Goal: Information Seeking & Learning: Learn about a topic

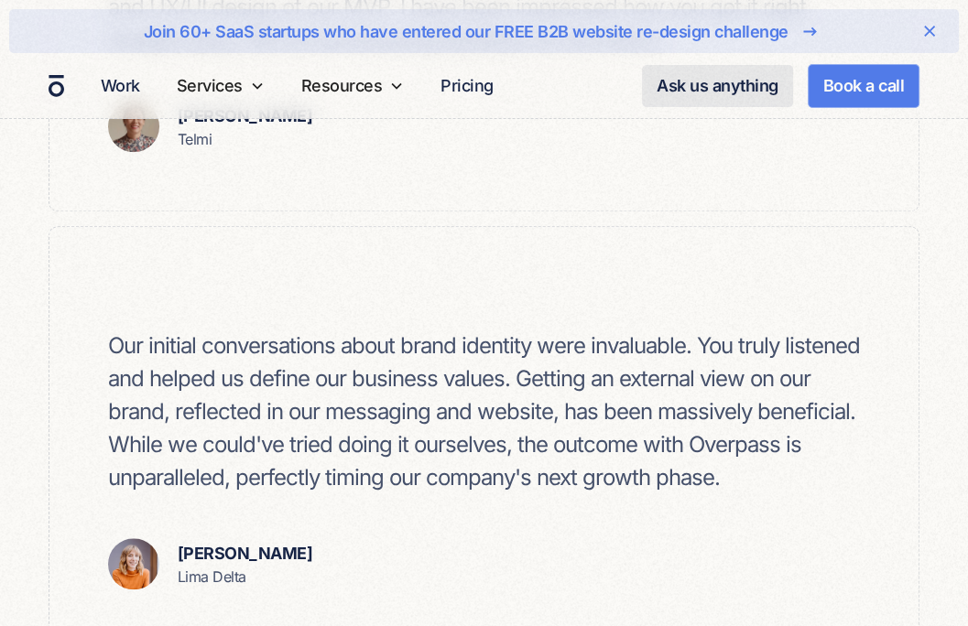
scroll to position [1099, 0]
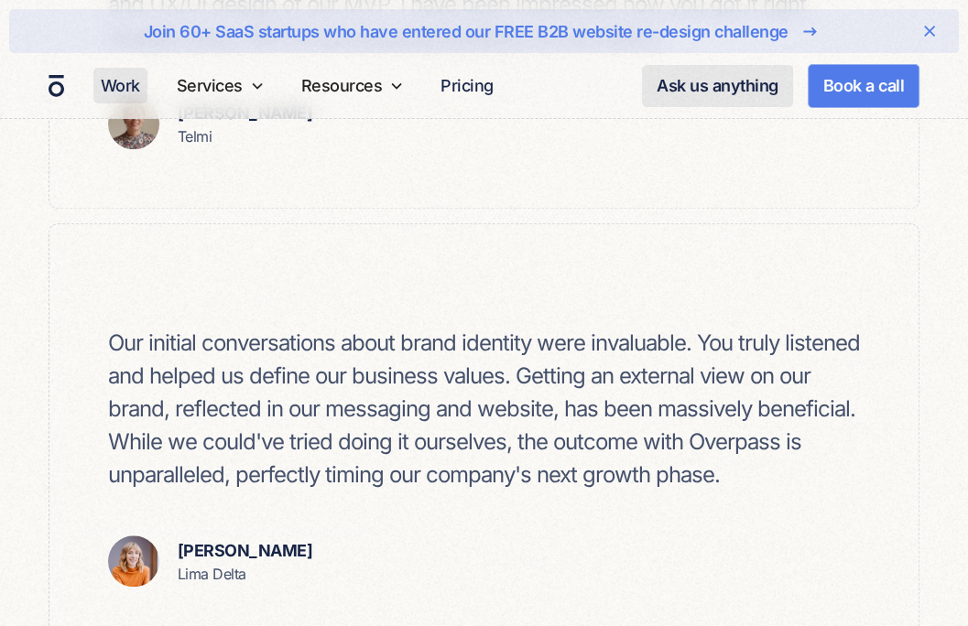
click at [128, 83] on link "Work" at bounding box center [120, 86] width 54 height 36
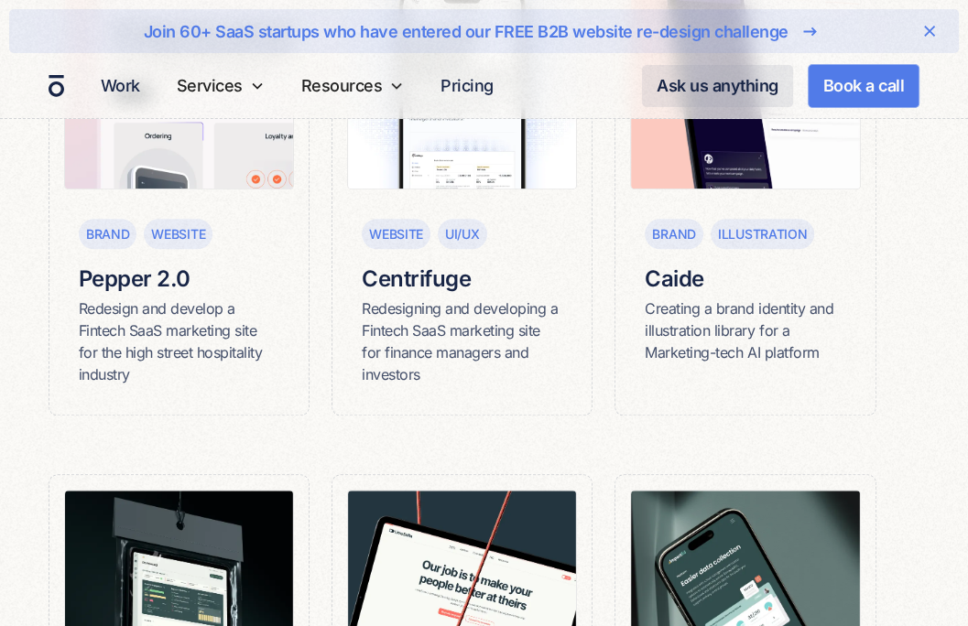
scroll to position [1181, 0]
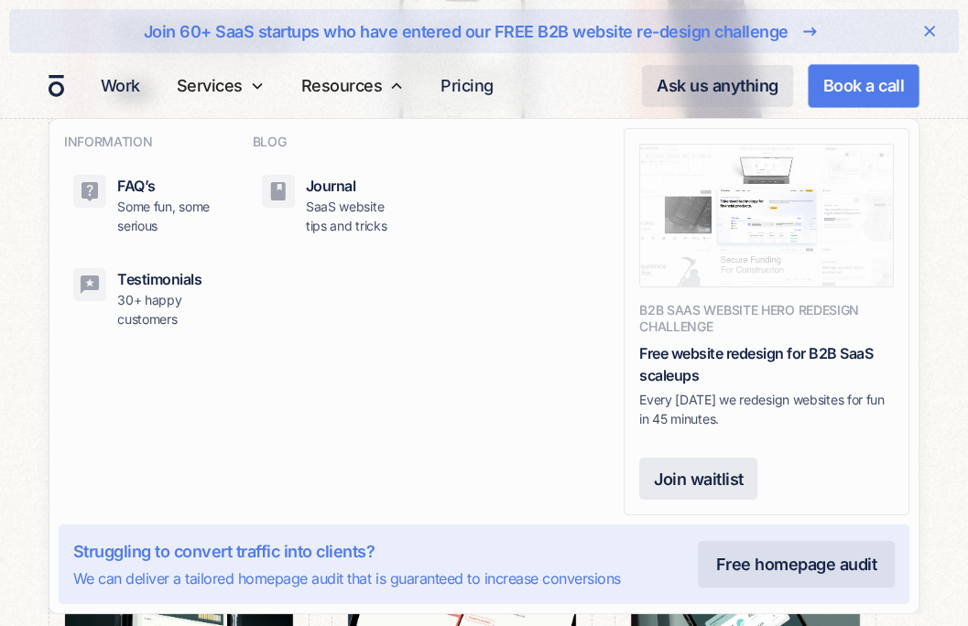
click at [16, 409] on nav "INFORMATION FAQ’s Some fun, some serious Testimonials 30+ happy customers BLOG …" at bounding box center [484, 366] width 968 height 496
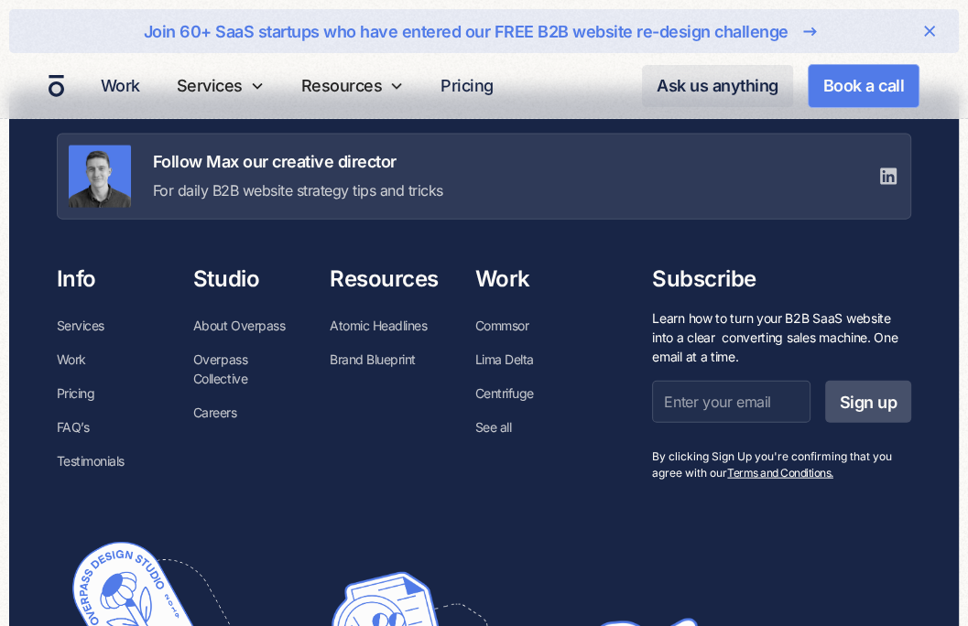
scroll to position [2829, 0]
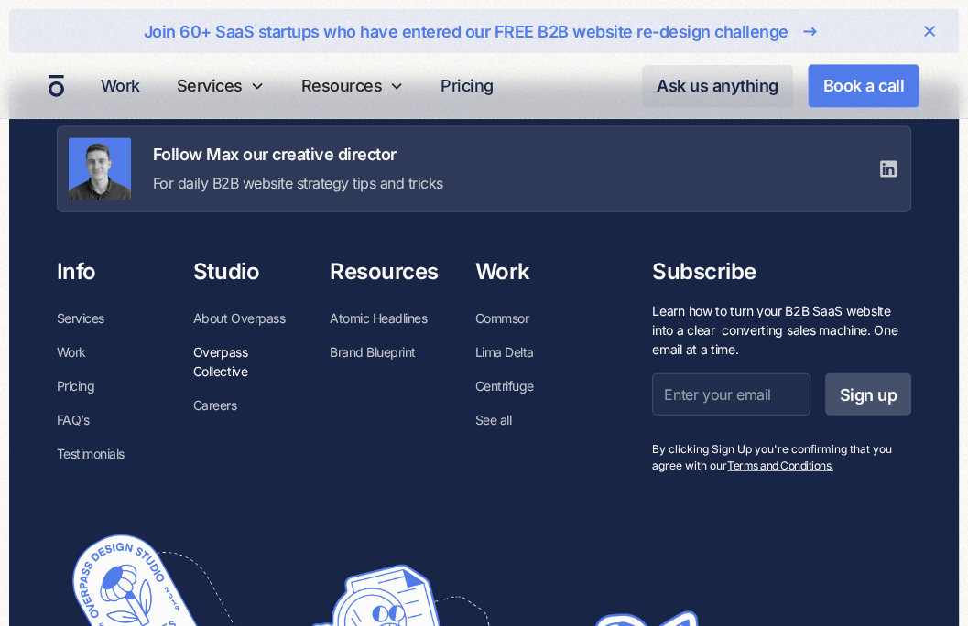
click at [201, 358] on link "Overpass Collective" at bounding box center [243, 361] width 100 height 53
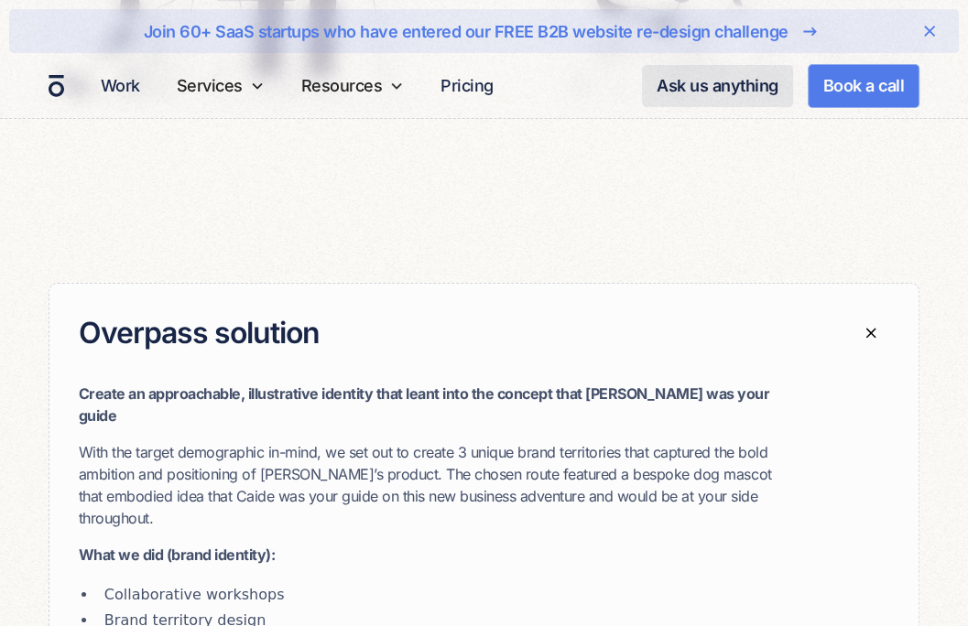
scroll to position [4003, 0]
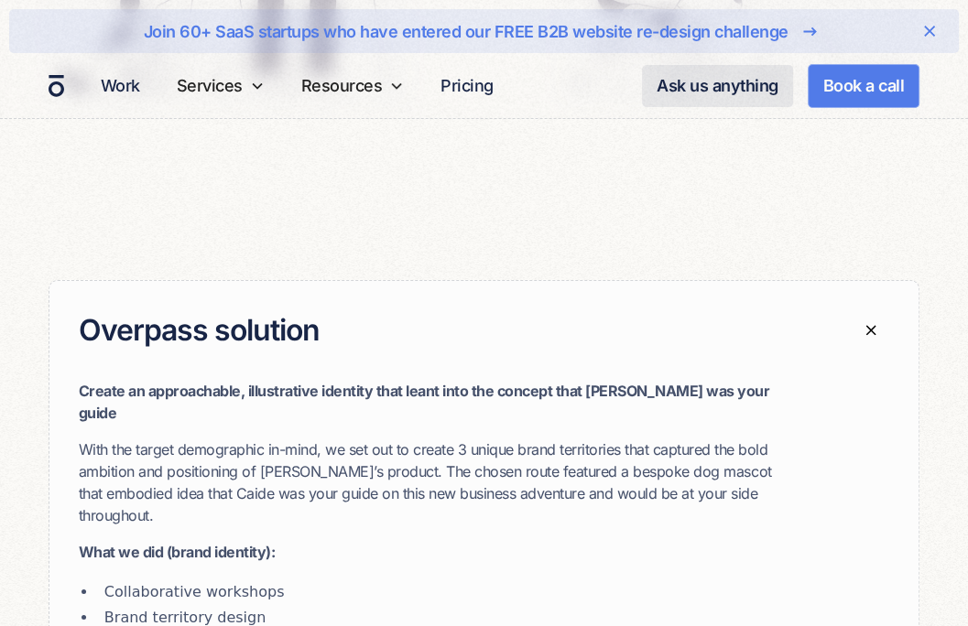
click at [652, 281] on div "Overpass solution" at bounding box center [483, 331] width 869 height 100
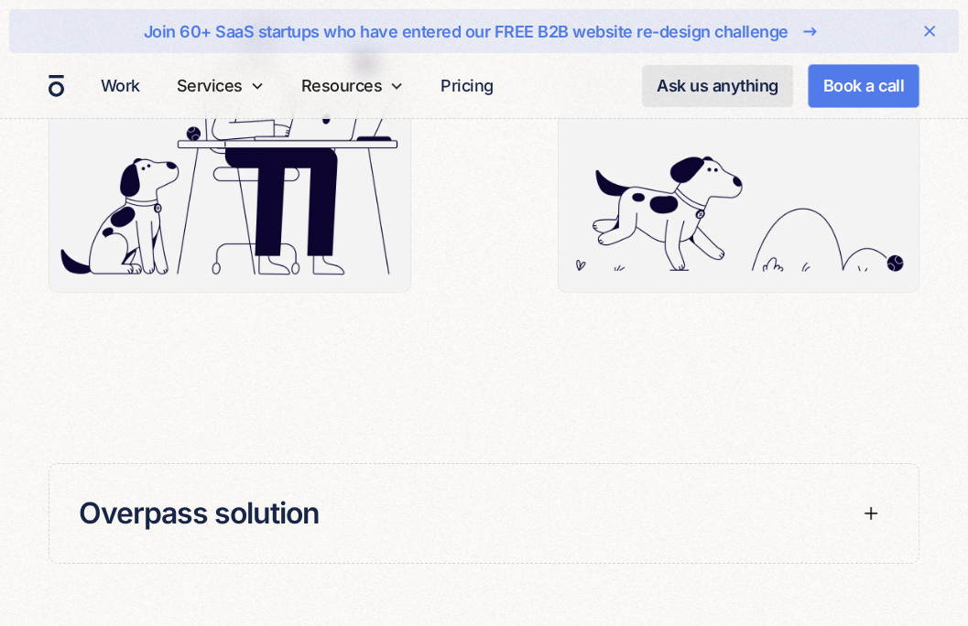
scroll to position [3820, 0]
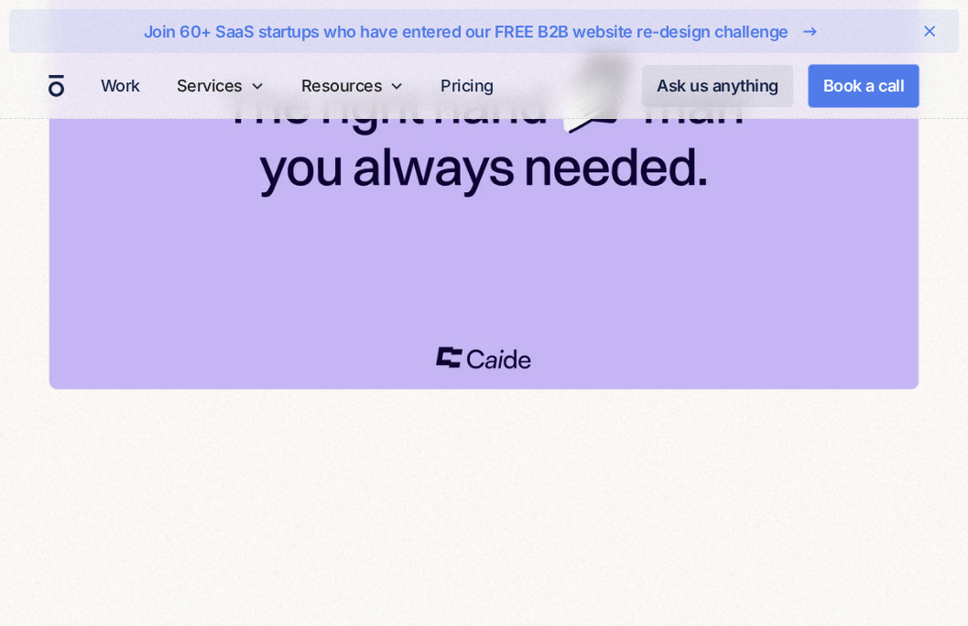
scroll to position [5926, 0]
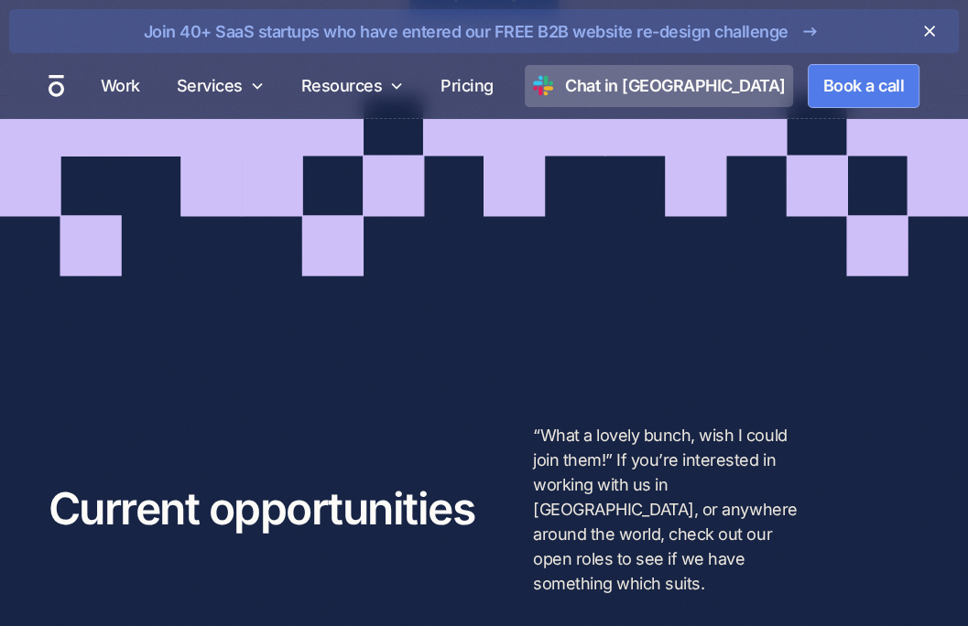
scroll to position [3937, 0]
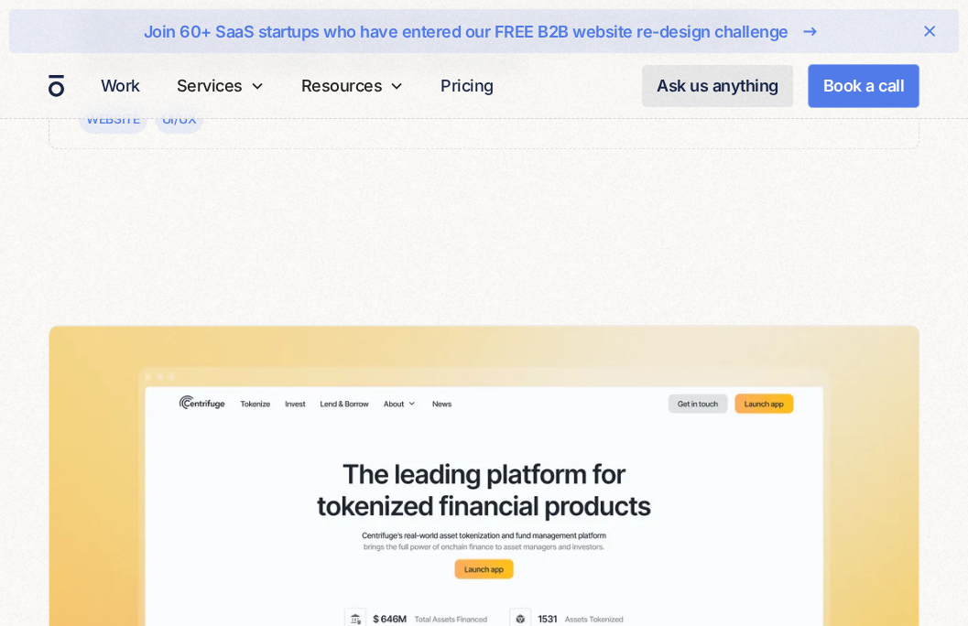
scroll to position [1007, 0]
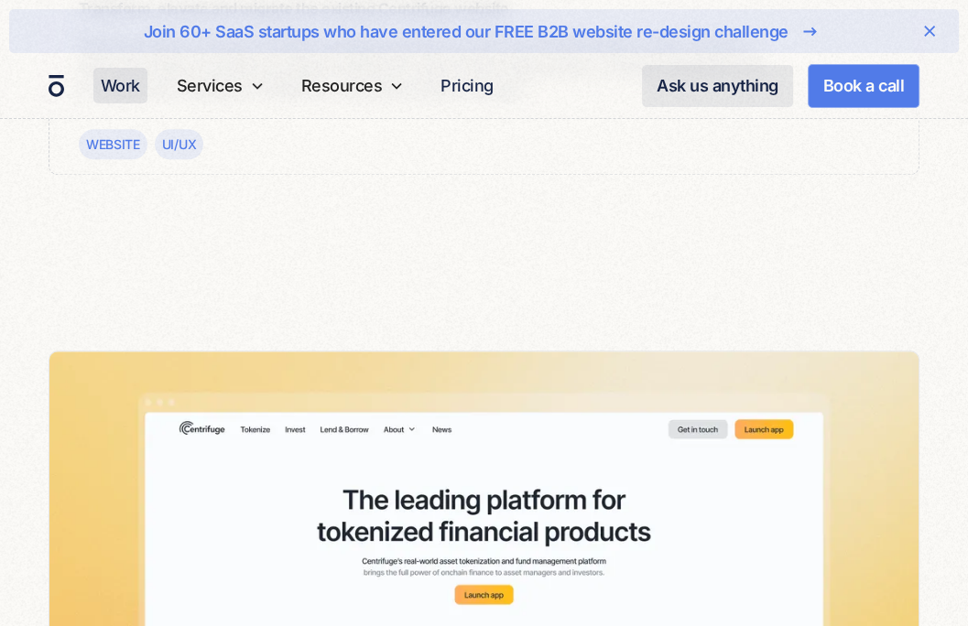
click at [110, 79] on link "Work" at bounding box center [120, 86] width 54 height 36
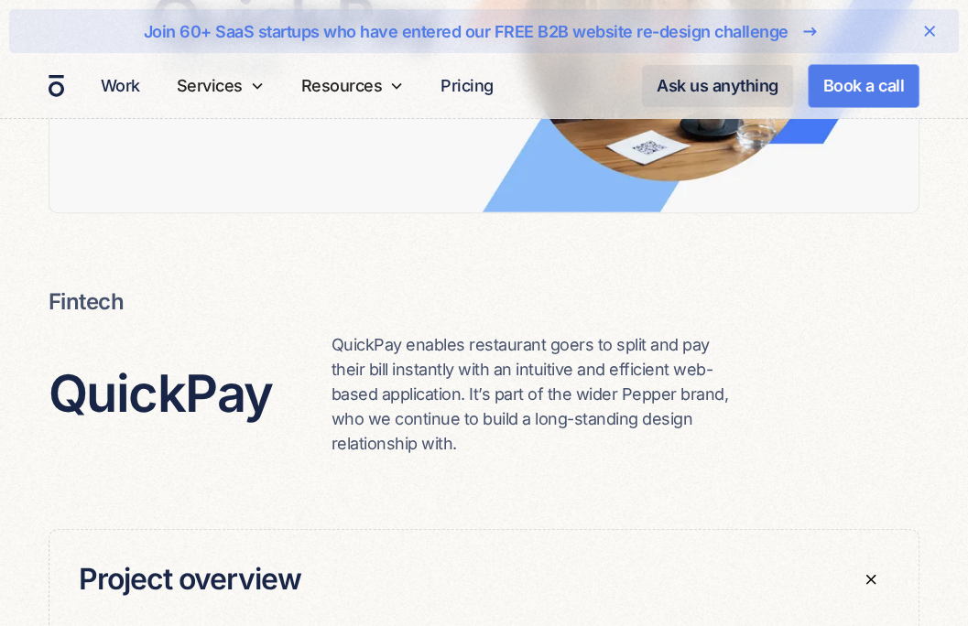
scroll to position [458, 0]
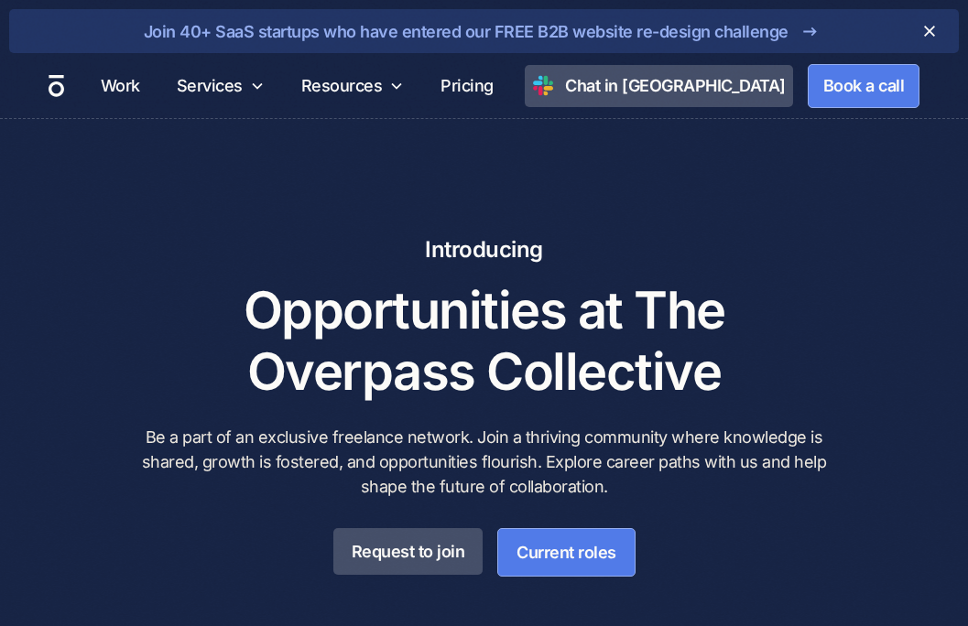
scroll to position [3925, 0]
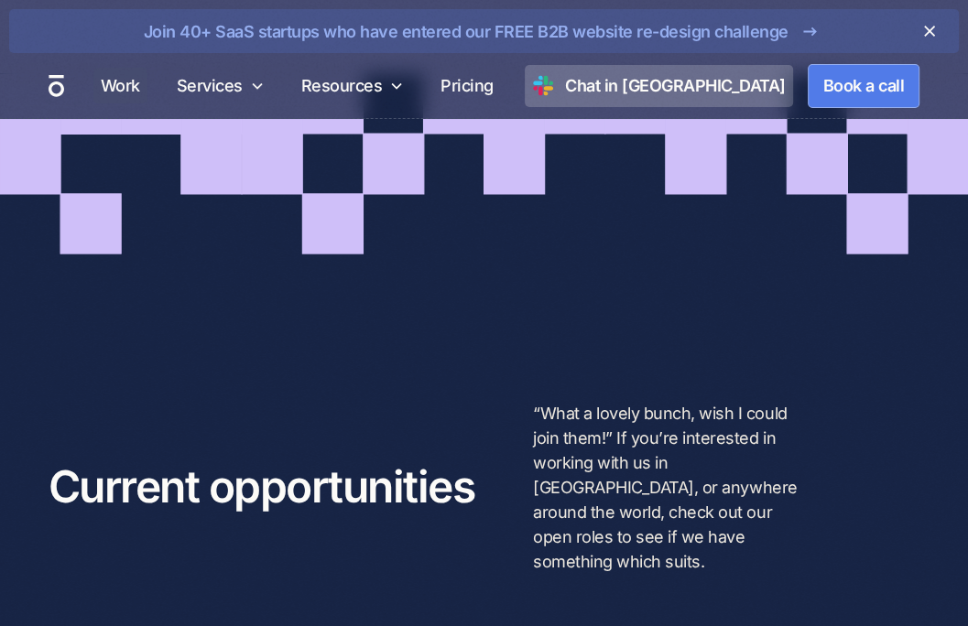
click at [141, 81] on link "Work" at bounding box center [120, 86] width 54 height 36
click at [136, 76] on link "Work" at bounding box center [120, 86] width 54 height 36
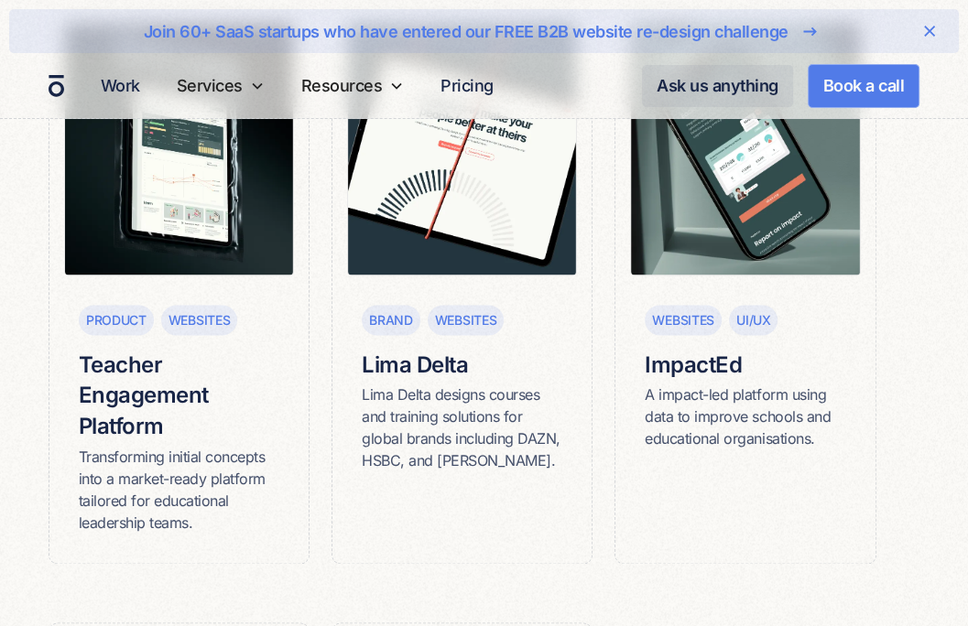
scroll to position [1648, 0]
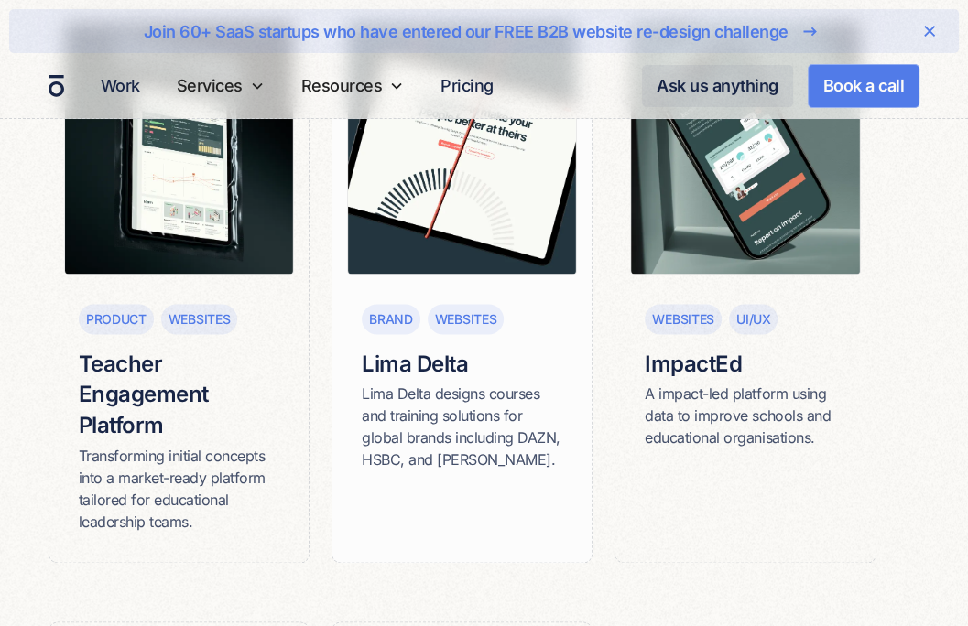
click at [425, 365] on h6 "Lima Delta" at bounding box center [462, 364] width 201 height 31
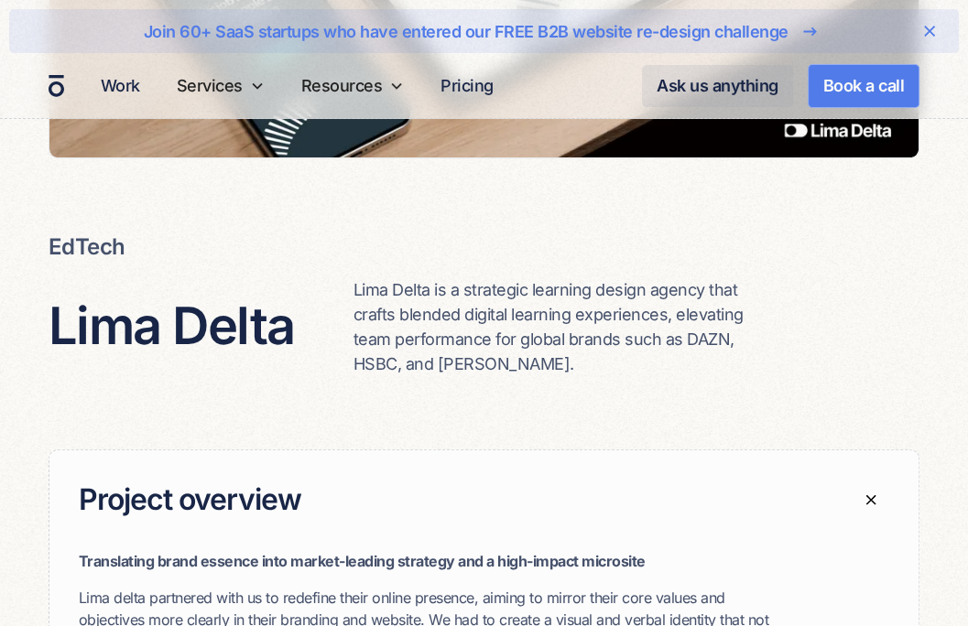
scroll to position [458, 0]
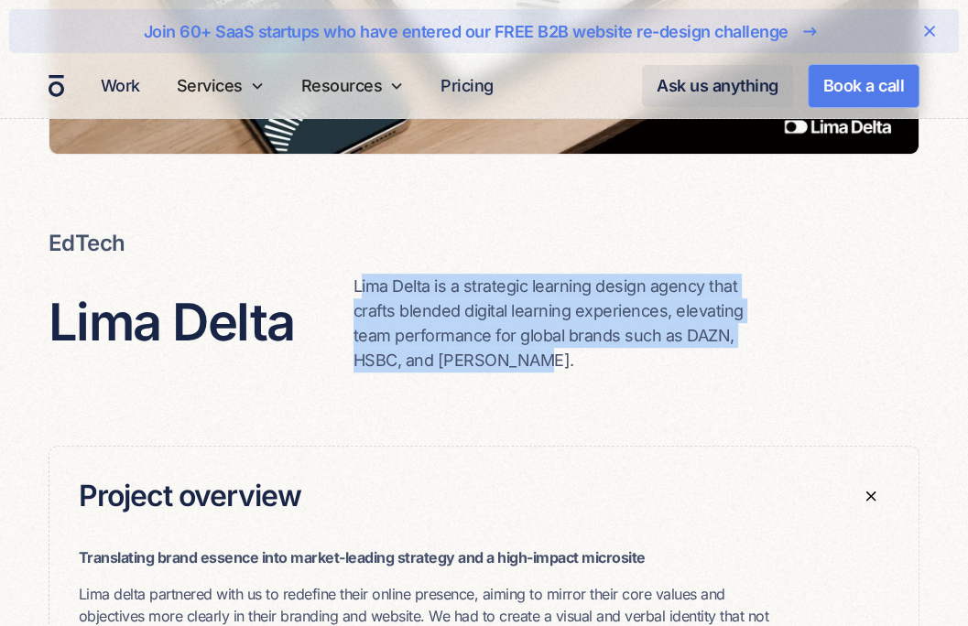
drag, startPoint x: 368, startPoint y: 298, endPoint x: 678, endPoint y: 355, distance: 314.8
click at [678, 355] on p "Lima Delta is a strategic learning design agency that crafts blended digital le…" at bounding box center [551, 323] width 396 height 99
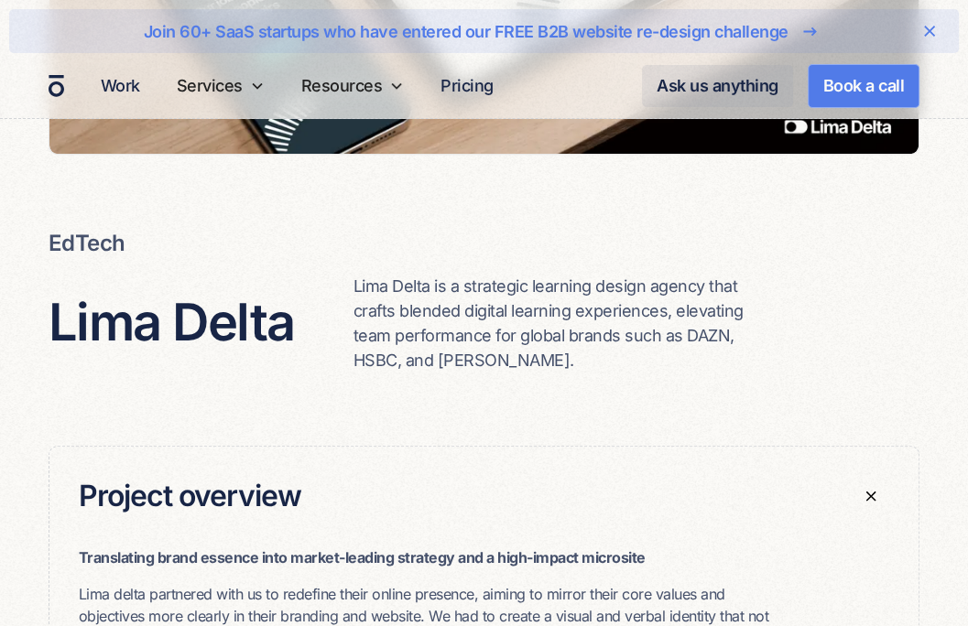
click at [486, 387] on div "Project overview Translating brand essence into market-leading strategy and a h…" at bounding box center [484, 596] width 871 height 447
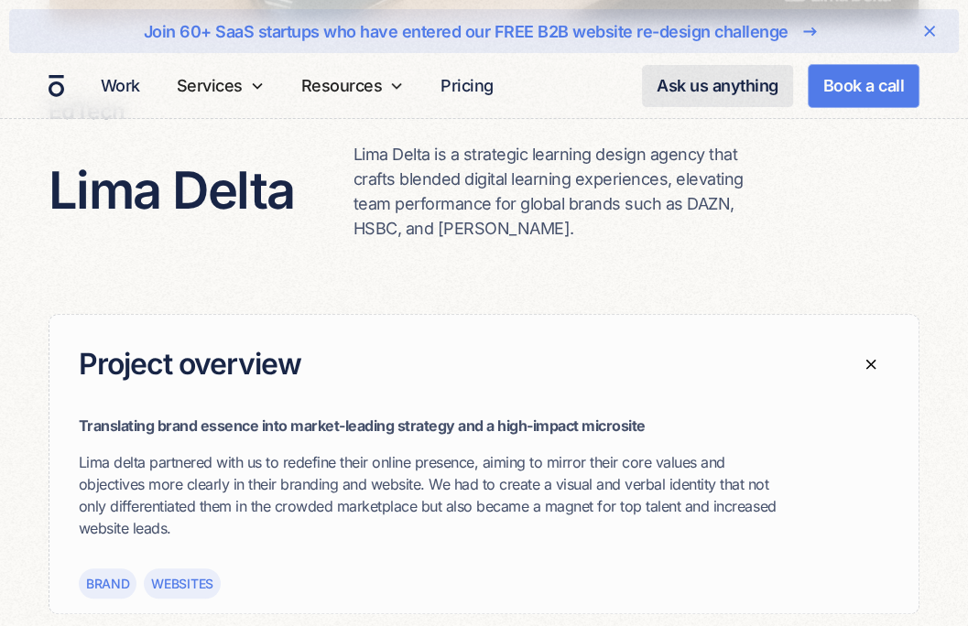
scroll to position [733, 0]
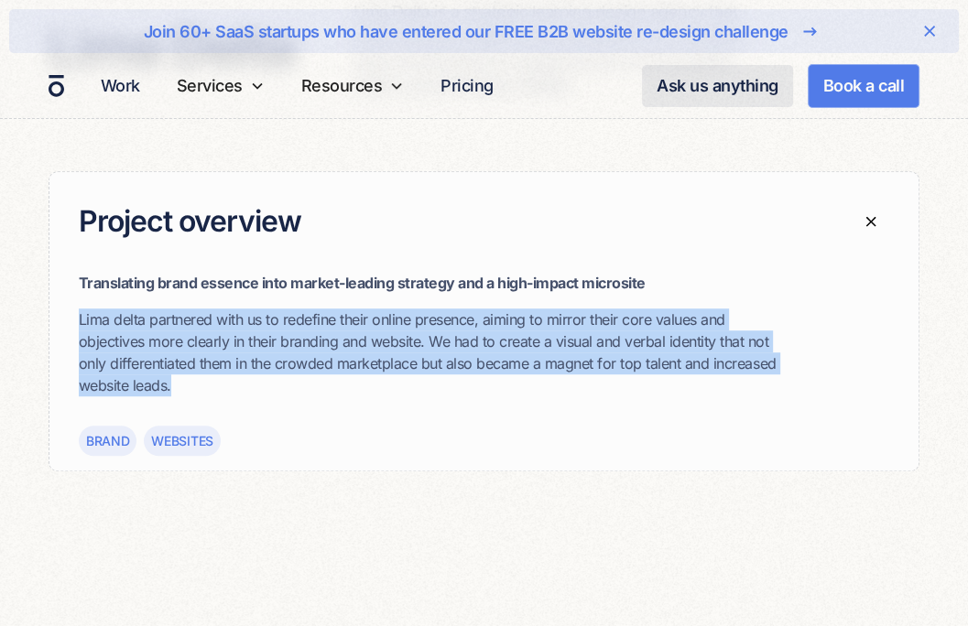
drag, startPoint x: 78, startPoint y: 313, endPoint x: 184, endPoint y: 376, distance: 123.6
click at [184, 376] on div "Translating brand essence into market-leading strategy and a high-impact micros…" at bounding box center [483, 371] width 869 height 199
copy p "Lima delta partnered with us to redefine their online presence, aiming to mirro…"
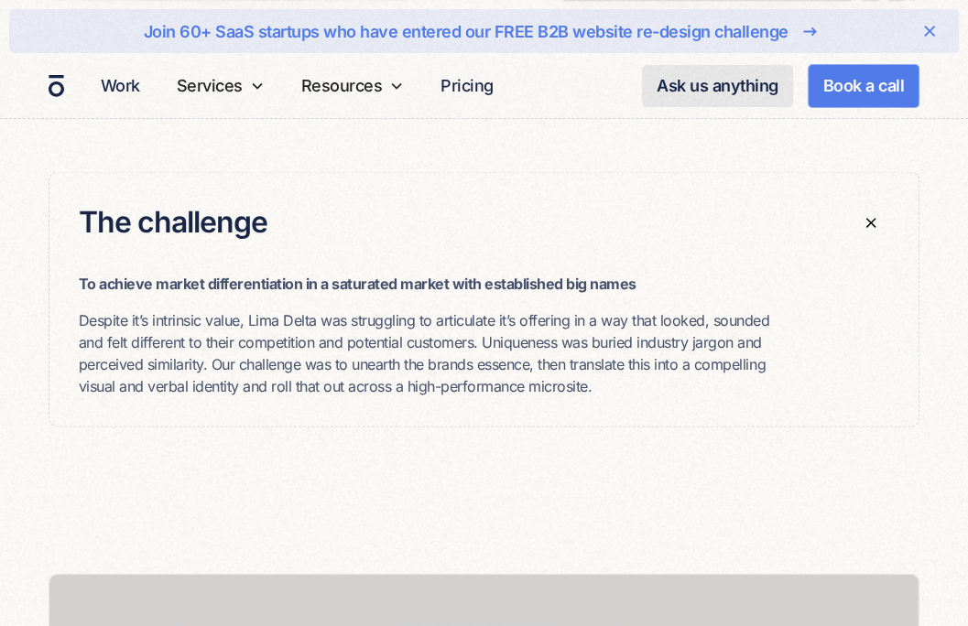
scroll to position [2564, 0]
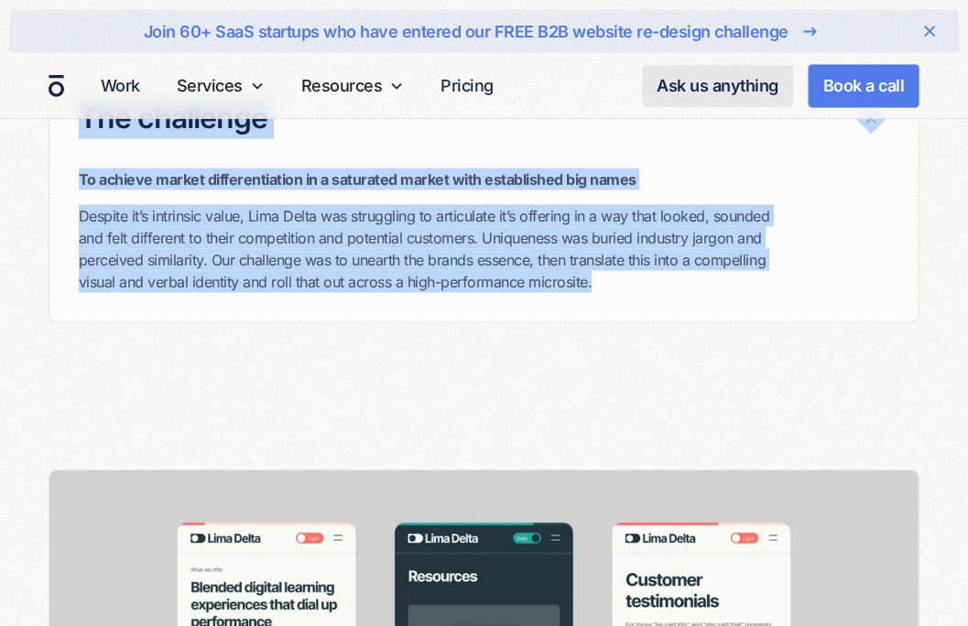
drag, startPoint x: 605, startPoint y: 278, endPoint x: 81, endPoint y: 134, distance: 544.3
click at [81, 134] on div "The challenge To achieve market differentiation in a saturated market with esta…" at bounding box center [484, 195] width 871 height 255
copy div "The challenge To achieve market differentiation in a saturated market with esta…"
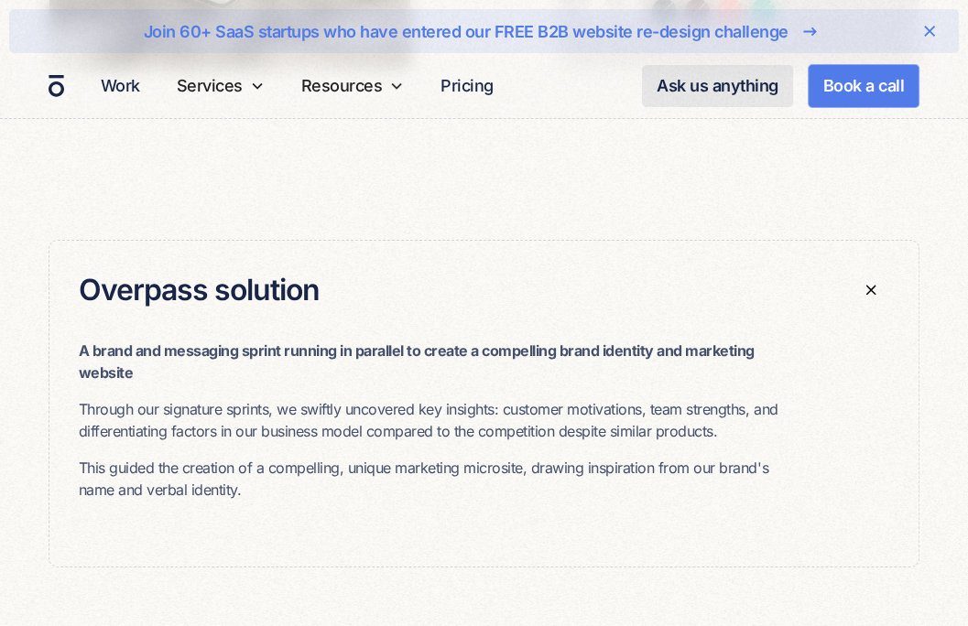
scroll to position [4120, 0]
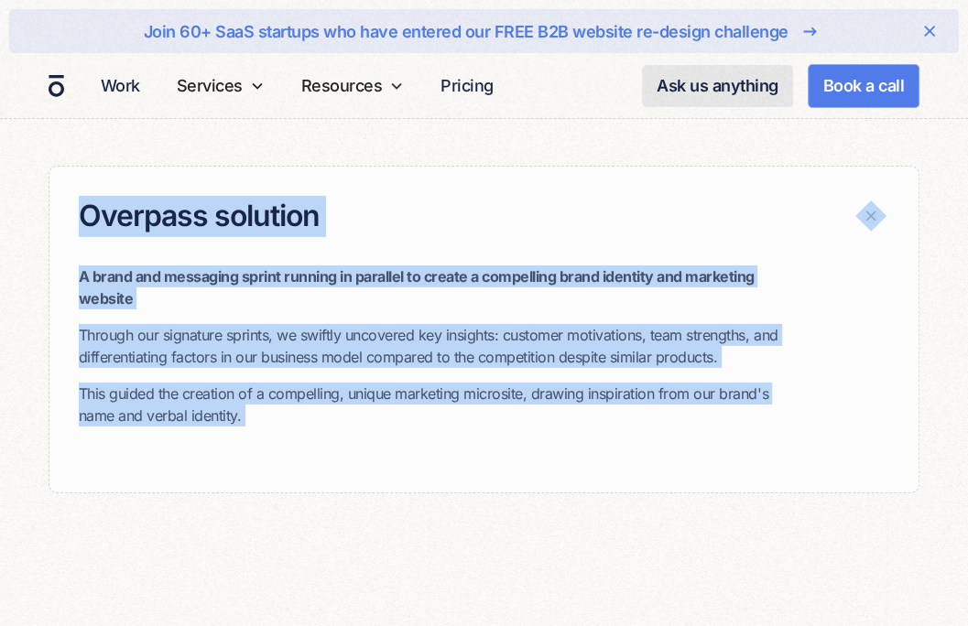
drag, startPoint x: 218, startPoint y: 370, endPoint x: 87, endPoint y: 217, distance: 201.3
click at [87, 217] on div "Overpass solution A brand and messaging sprint running in parallel to create a …" at bounding box center [484, 330] width 871 height 329
copy div "Overpass solution A brand and messaging sprint running in parallel to create a …"
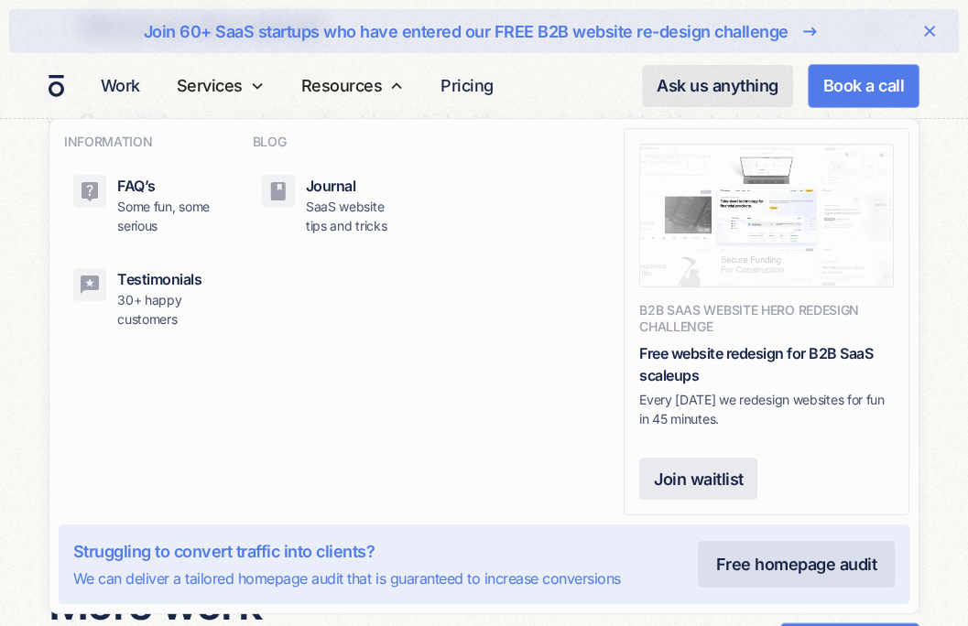
scroll to position [6684, 0]
click at [26, 409] on nav "INFORMATION FAQ’s Some fun, some serious Testimonials 30+ happy customers BLOG …" at bounding box center [484, 366] width 968 height 496
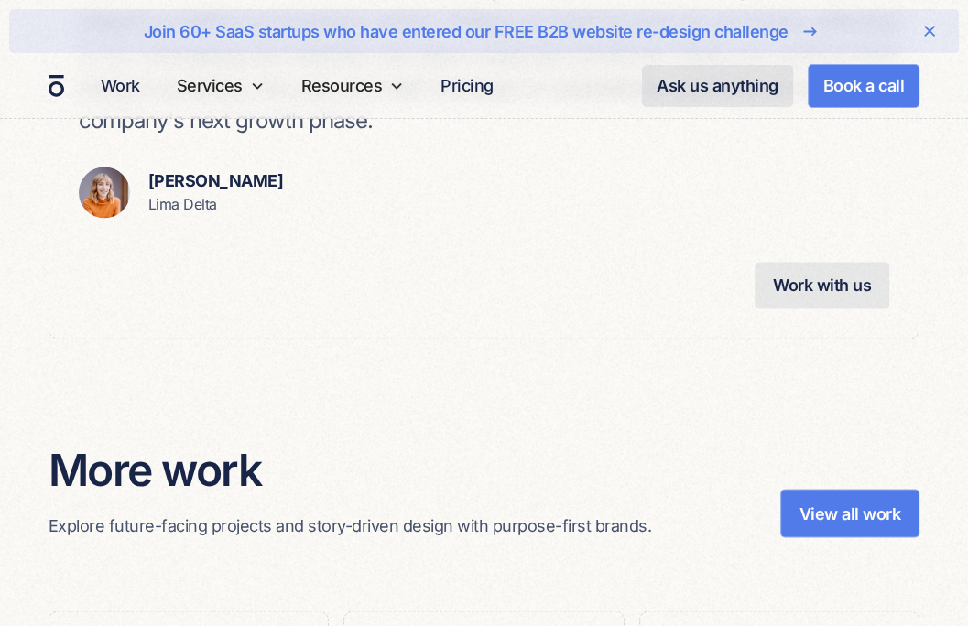
scroll to position [6776, 0]
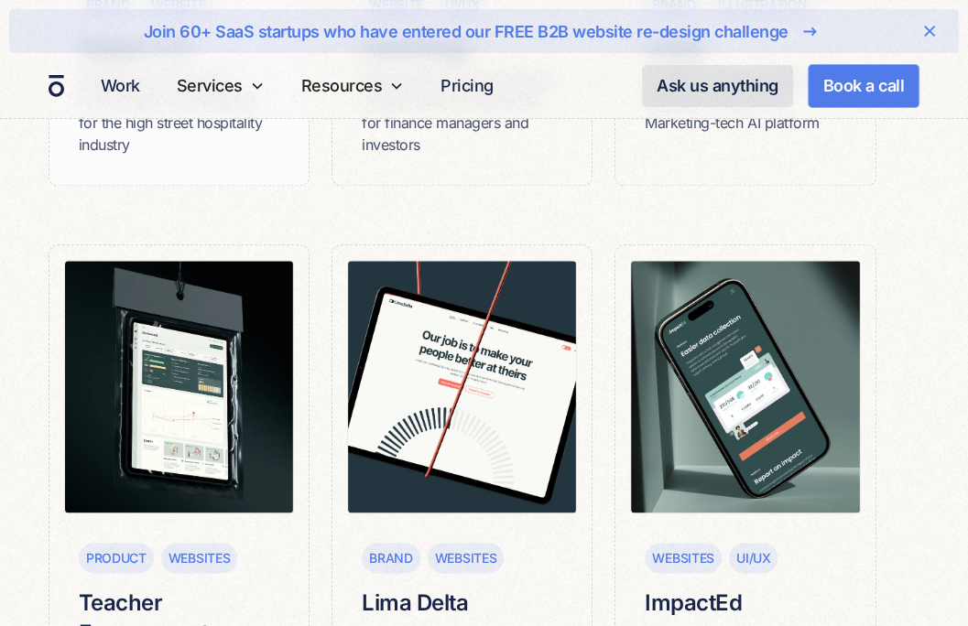
scroll to position [1369, 0]
